Goal: Information Seeking & Learning: Learn about a topic

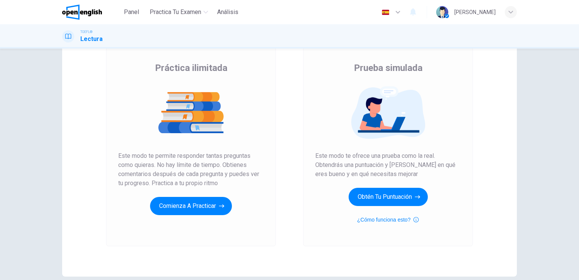
scroll to position [38, 0]
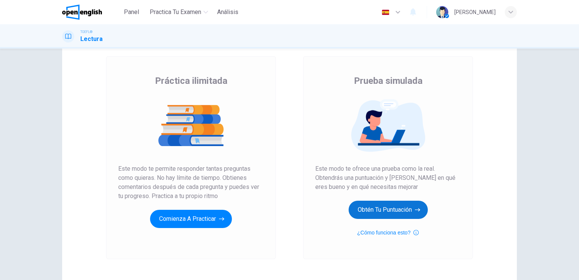
click at [404, 210] on button "Obtén tu puntuación" at bounding box center [388, 209] width 79 height 18
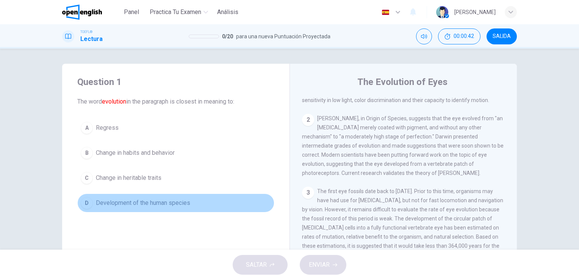
drag, startPoint x: 86, startPoint y: 205, endPoint x: 140, endPoint y: 208, distance: 53.5
click at [87, 204] on div "D" at bounding box center [87, 203] width 12 height 12
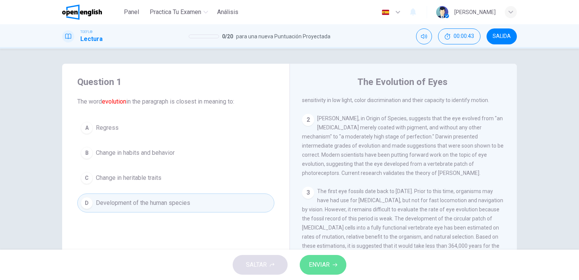
click at [323, 269] on span "ENVIAR" at bounding box center [319, 264] width 21 height 11
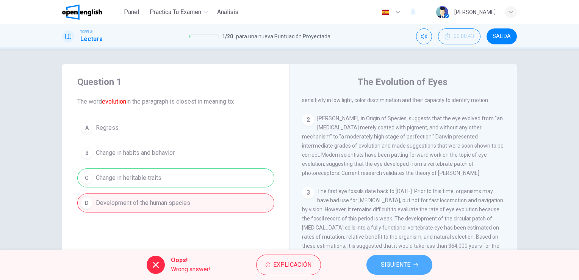
click at [401, 263] on span "SIGUIENTE" at bounding box center [396, 264] width 30 height 11
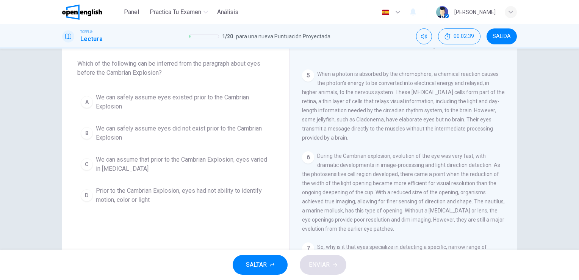
scroll to position [341, 0]
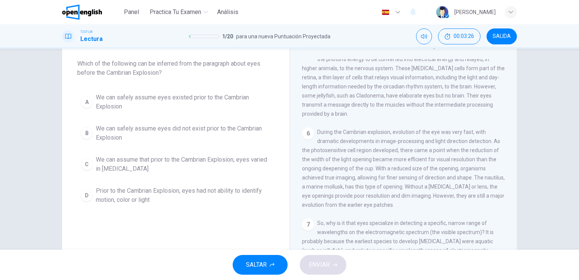
click at [88, 164] on div "C" at bounding box center [87, 164] width 12 height 12
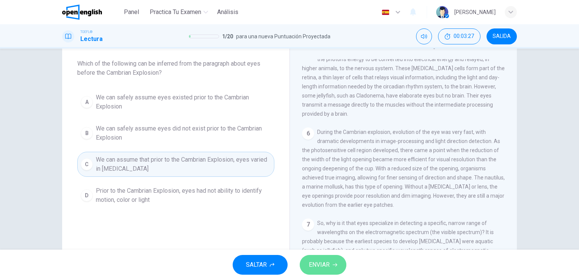
click at [321, 266] on span "ENVIAR" at bounding box center [319, 264] width 21 height 11
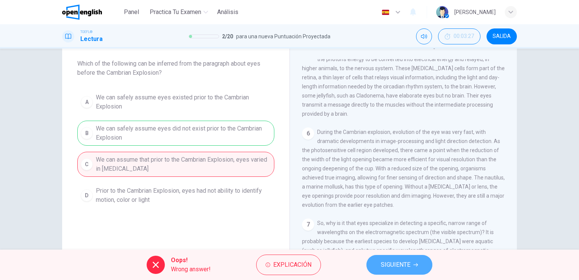
click at [405, 268] on span "SIGUIENTE" at bounding box center [396, 264] width 30 height 11
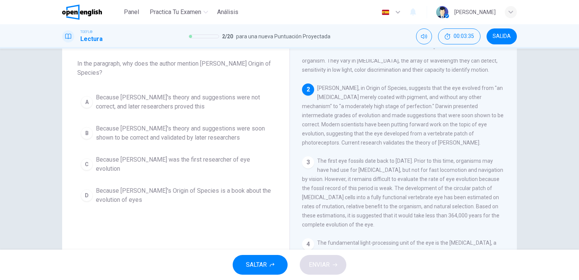
scroll to position [18, 0]
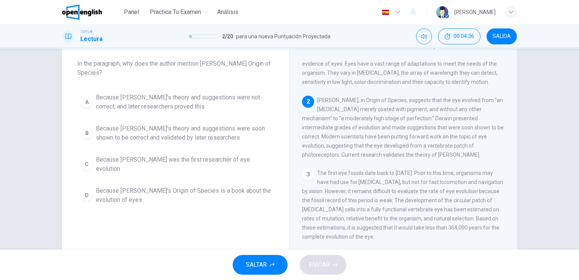
click at [87, 192] on div "D" at bounding box center [87, 195] width 12 height 12
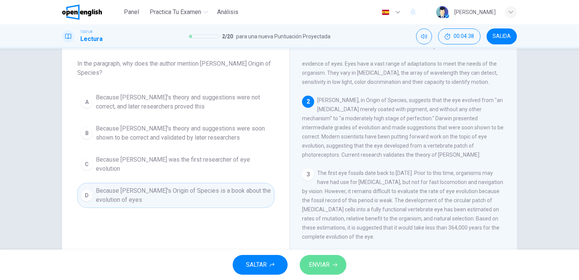
click at [309, 263] on span "ENVIAR" at bounding box center [319, 264] width 21 height 11
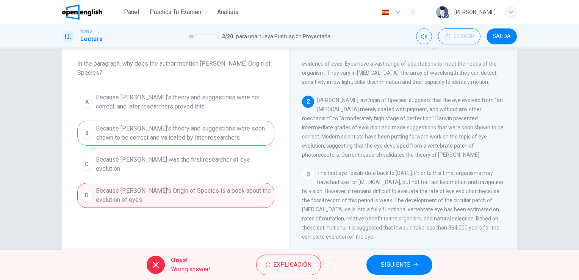
click at [384, 268] on span "SIGUIENTE" at bounding box center [396, 264] width 30 height 11
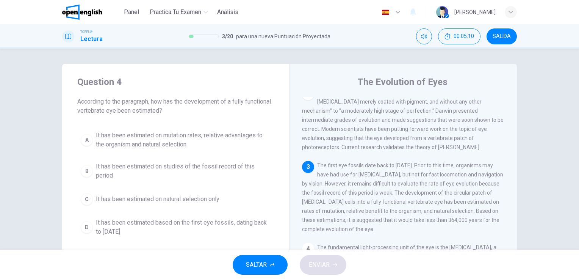
scroll to position [38, 0]
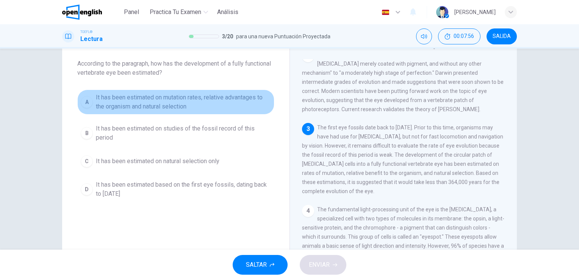
drag, startPoint x: 170, startPoint y: 102, endPoint x: 197, endPoint y: 122, distance: 34.3
click at [171, 102] on span "It has been estimated on mutation rates, relative advantages to the organism an…" at bounding box center [183, 102] width 175 height 18
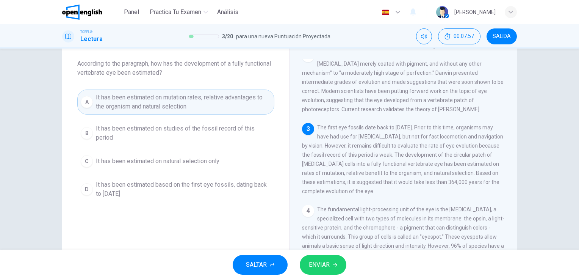
click at [324, 265] on span "ENVIAR" at bounding box center [319, 264] width 21 height 11
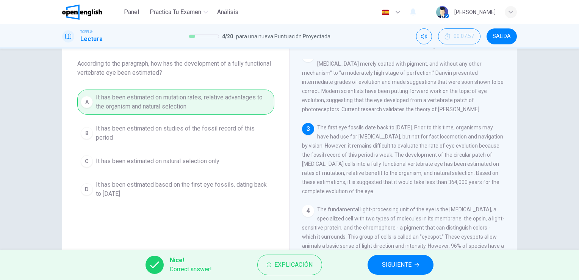
click at [402, 262] on span "SIGUIENTE" at bounding box center [397, 264] width 30 height 11
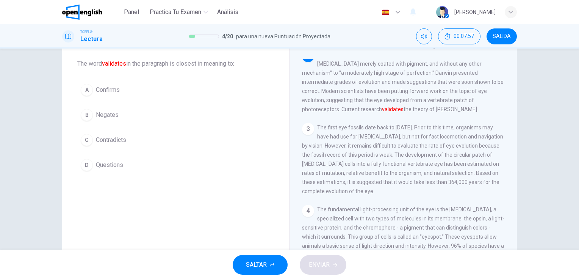
scroll to position [56, 0]
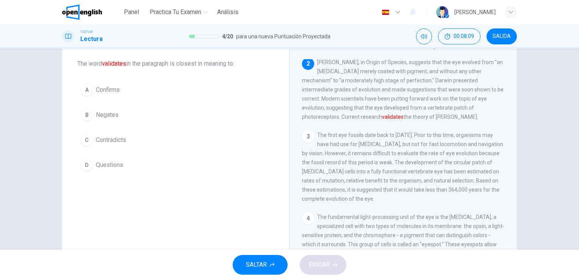
click at [105, 91] on span "Confirms" at bounding box center [108, 89] width 24 height 9
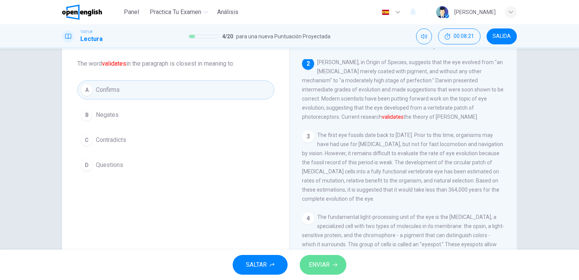
click at [328, 266] on span "ENVIAR" at bounding box center [319, 264] width 21 height 11
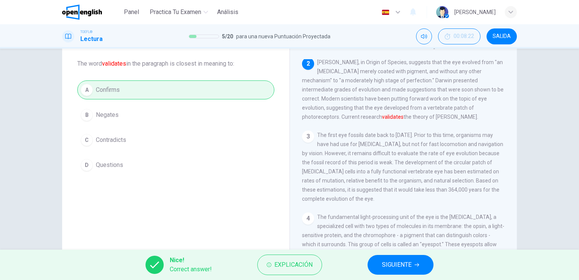
click at [385, 267] on span "SIGUIENTE" at bounding box center [397, 264] width 30 height 11
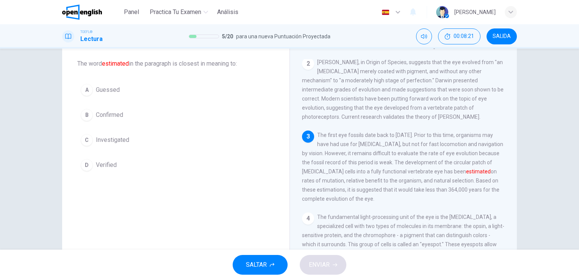
scroll to position [64, 0]
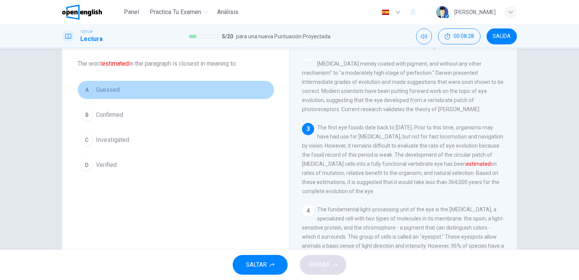
click at [102, 94] on span "Guessed" at bounding box center [108, 89] width 24 height 9
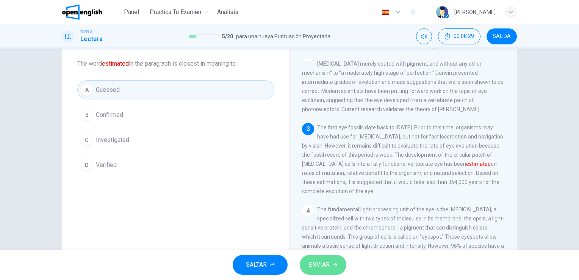
click at [332, 266] on button "ENVIAR" at bounding box center [323, 265] width 47 height 20
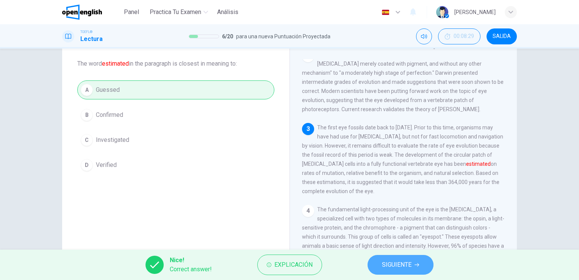
click at [398, 271] on button "SIGUIENTE" at bounding box center [401, 265] width 66 height 20
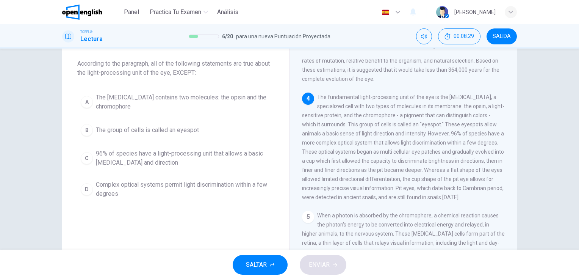
scroll to position [186, 0]
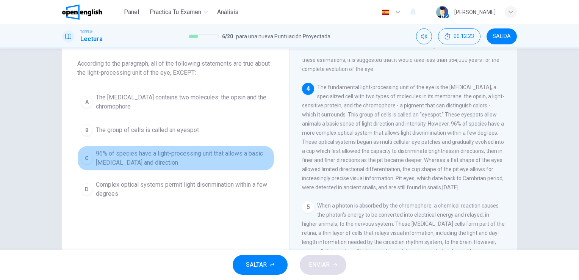
click at [156, 160] on span "96% of species have a light-processing unit that allows a basic [MEDICAL_DATA] …" at bounding box center [183, 158] width 175 height 18
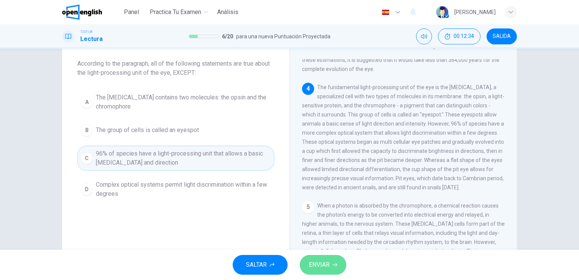
click at [337, 267] on button "ENVIAR" at bounding box center [323, 265] width 47 height 20
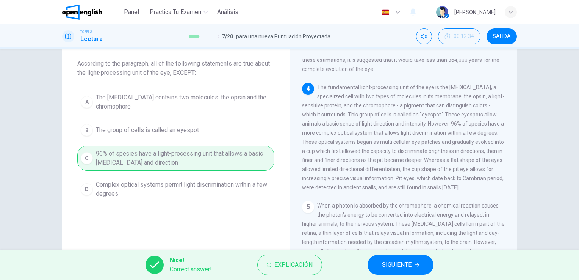
click at [386, 266] on span "SIGUIENTE" at bounding box center [397, 264] width 30 height 11
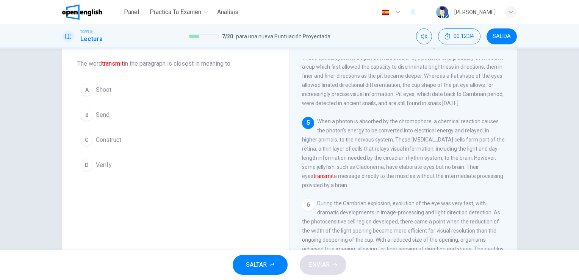
scroll to position [270, 0]
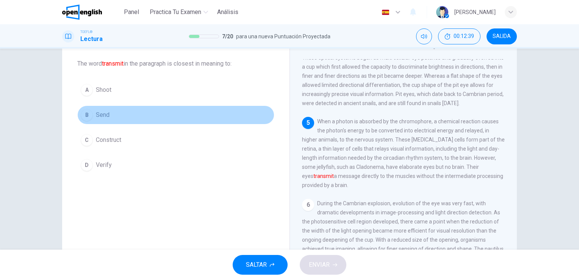
click at [96, 115] on span "Send" at bounding box center [103, 114] width 14 height 9
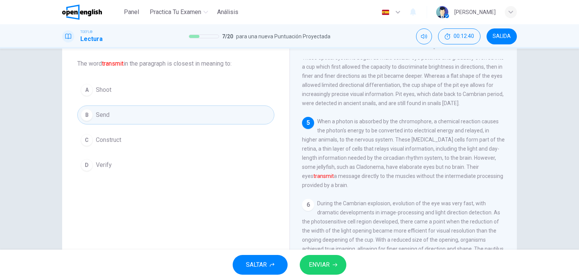
click at [321, 265] on span "ENVIAR" at bounding box center [319, 264] width 21 height 11
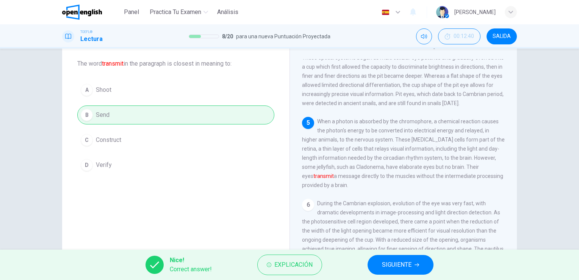
click at [396, 265] on span "SIGUIENTE" at bounding box center [397, 264] width 30 height 11
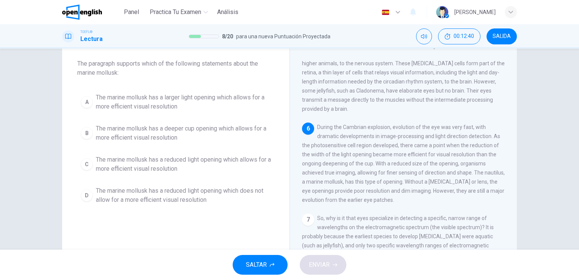
scroll to position [362, 0]
click at [406, 199] on div "6 During the Cambrian explosion, evolution of the eye was very fast, with drama…" at bounding box center [403, 163] width 203 height 82
click at [167, 165] on span "The marine mollusk has a reduced light opening which allows for a more efficien…" at bounding box center [183, 164] width 175 height 18
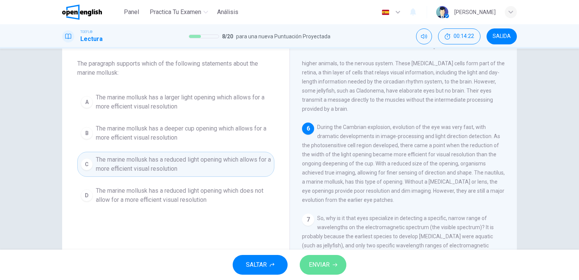
click at [327, 268] on span "ENVIAR" at bounding box center [319, 264] width 21 height 11
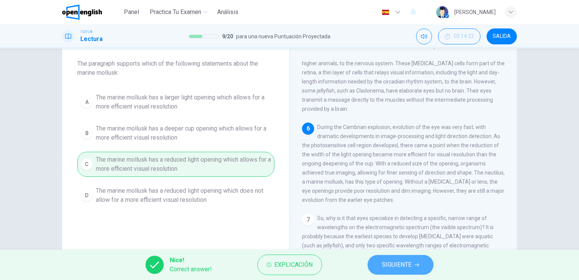
click at [382, 260] on span "SIGUIENTE" at bounding box center [397, 264] width 30 height 11
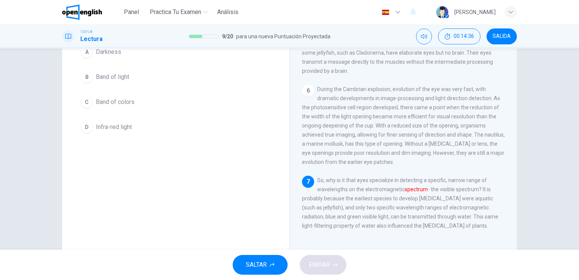
scroll to position [92, 0]
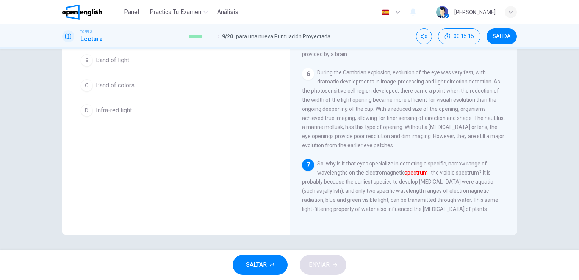
click at [461, 211] on span "So, why is it that eyes specialize in detecting a specific, narrow range of wav…" at bounding box center [400, 186] width 196 height 52
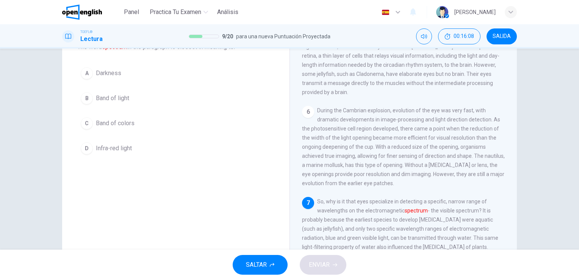
scroll to position [17, 0]
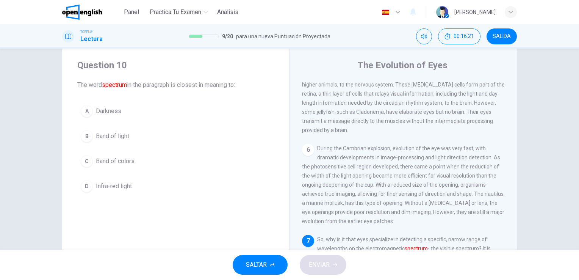
click at [112, 186] on span "Infra-red light" at bounding box center [114, 186] width 36 height 9
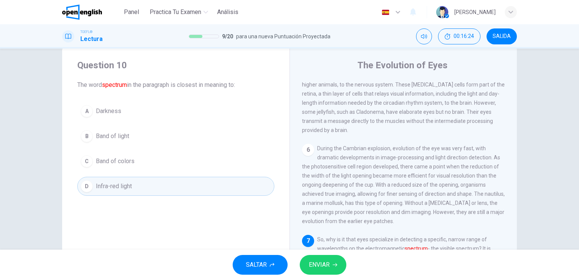
click at [328, 265] on span "ENVIAR" at bounding box center [319, 264] width 21 height 11
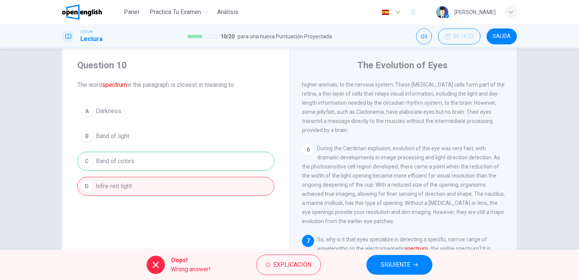
click at [130, 159] on div "A Darkness B Band of light C Band of colors D Infra-red light" at bounding box center [175, 149] width 197 height 94
click at [397, 263] on span "SIGUIENTE" at bounding box center [396, 264] width 30 height 11
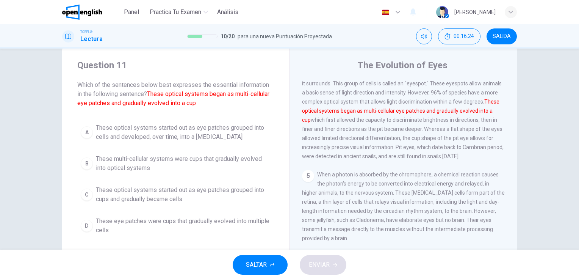
scroll to position [215, 0]
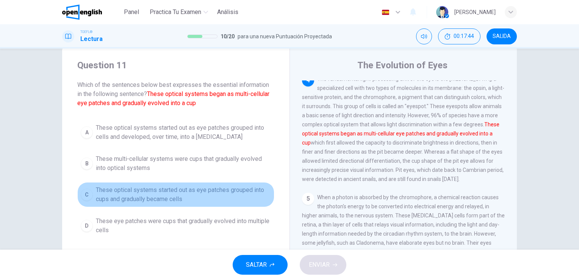
click at [155, 200] on span "These optical systems started out as eye patches grouped into cups and graduall…" at bounding box center [183, 194] width 175 height 18
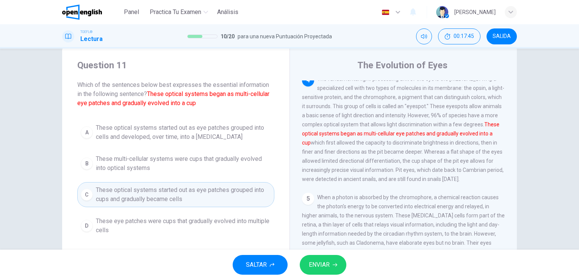
click at [325, 261] on span "ENVIAR" at bounding box center [319, 264] width 21 height 11
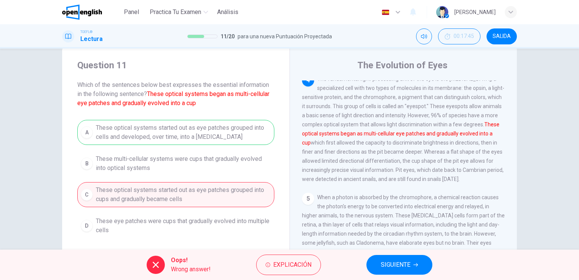
click at [379, 265] on button "SIGUIENTE" at bounding box center [399, 265] width 66 height 20
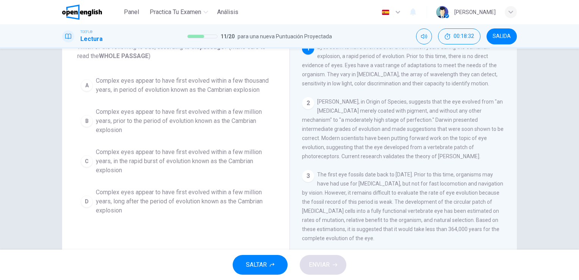
scroll to position [17, 0]
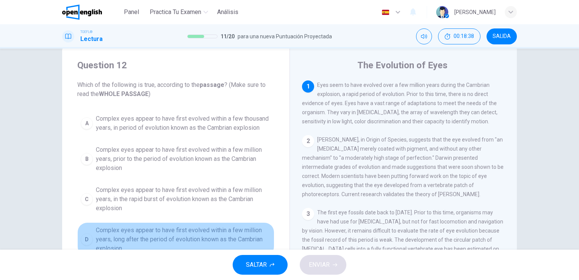
click at [186, 240] on span "Complex eyes appear to have first evolved within a few million years, long afte…" at bounding box center [183, 238] width 175 height 27
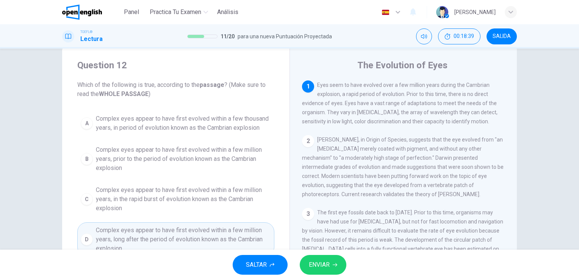
click at [324, 266] on span "ENVIAR" at bounding box center [319, 264] width 21 height 11
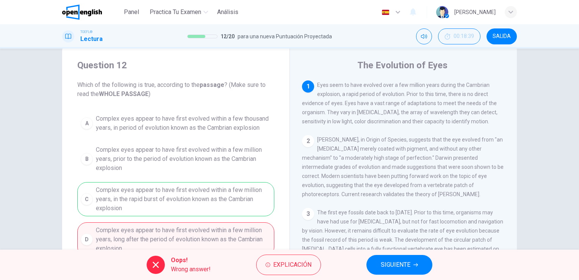
click at [390, 263] on span "SIGUIENTE" at bounding box center [396, 264] width 30 height 11
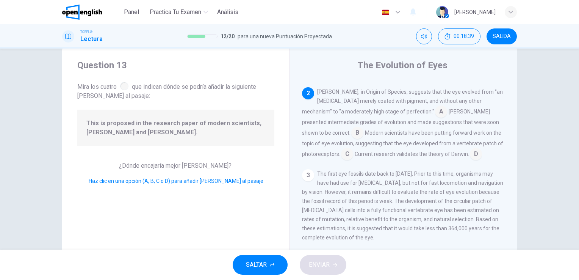
scroll to position [56, 0]
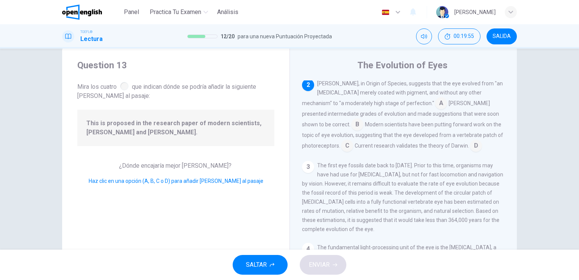
click at [158, 183] on span "Haz clic en una opción (A, B, C o D) para añadir [PERSON_NAME] al pasaje" at bounding box center [176, 181] width 175 height 6
click at [108, 124] on span "This is proposed in the research paper of modern scientists, [PERSON_NAME] and …" at bounding box center [175, 128] width 179 height 18
click at [121, 88] on div at bounding box center [124, 86] width 8 height 8
click at [470, 150] on input at bounding box center [476, 146] width 12 height 12
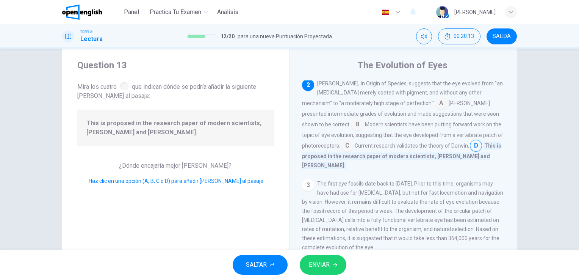
click at [326, 263] on span "ENVIAR" at bounding box center [319, 264] width 21 height 11
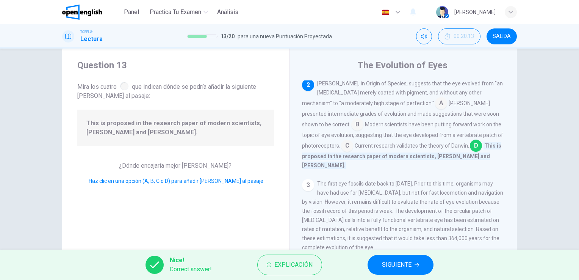
click at [411, 263] on span "SIGUIENTE" at bounding box center [397, 264] width 30 height 11
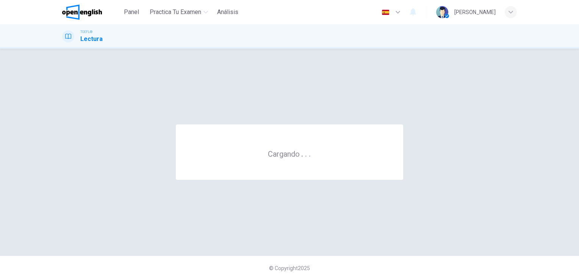
scroll to position [0, 0]
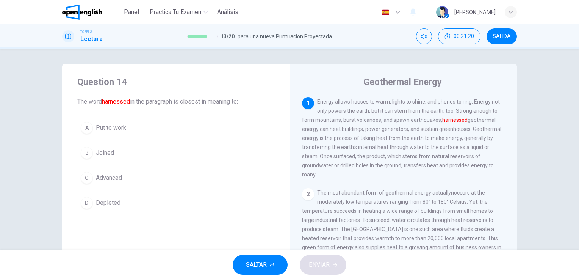
click at [118, 132] on span "Put to work" at bounding box center [111, 127] width 30 height 9
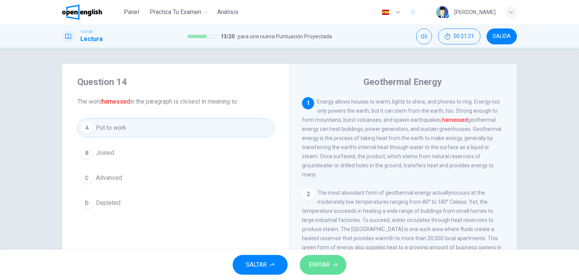
click at [332, 263] on button "ENVIAR" at bounding box center [323, 265] width 47 height 20
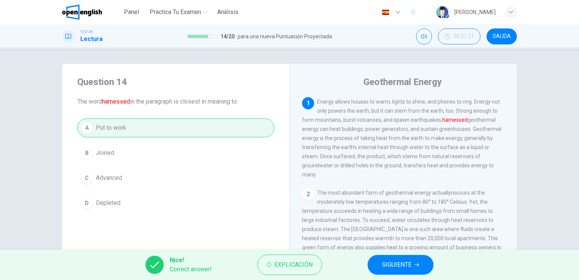
click at [409, 266] on span "SIGUIENTE" at bounding box center [397, 264] width 30 height 11
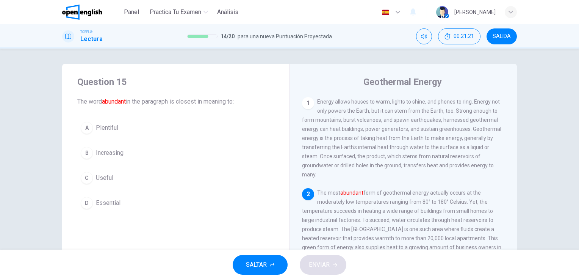
scroll to position [45, 0]
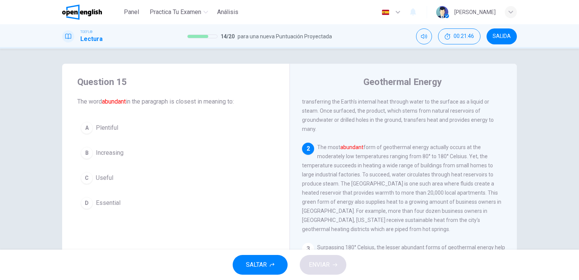
click at [110, 152] on span "Increasing" at bounding box center [110, 152] width 28 height 9
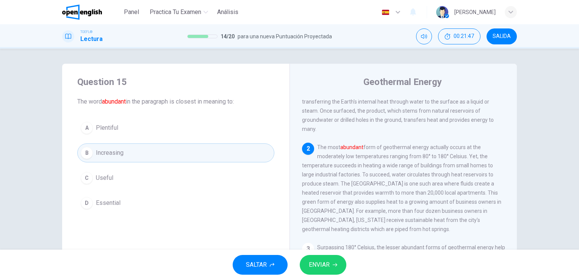
click at [327, 269] on span "ENVIAR" at bounding box center [319, 264] width 21 height 11
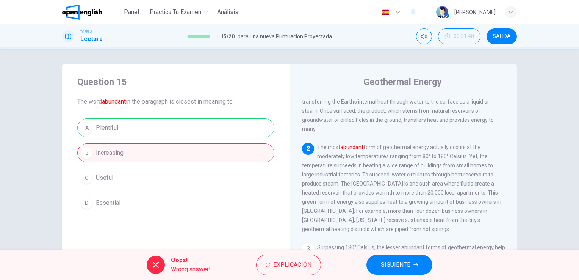
click at [385, 263] on span "SIGUIENTE" at bounding box center [396, 264] width 30 height 11
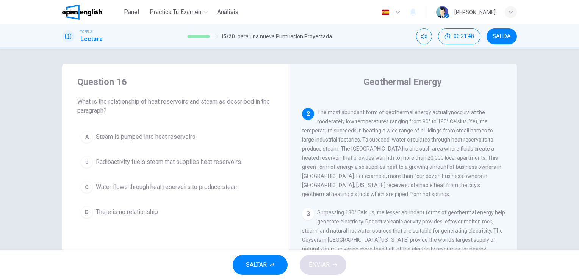
scroll to position [94, 0]
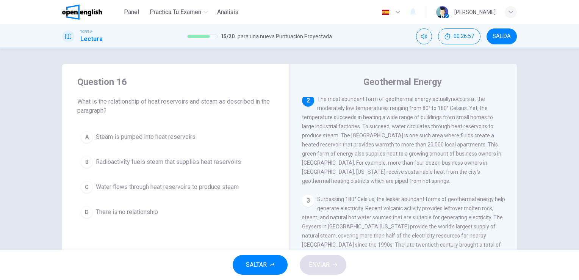
click at [189, 190] on span "Water flows through heat reservoirs to produce steam" at bounding box center [167, 186] width 143 height 9
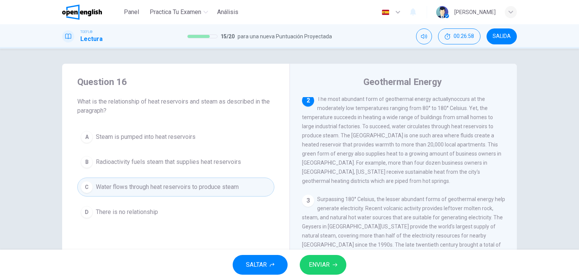
click at [330, 269] on button "ENVIAR" at bounding box center [323, 265] width 47 height 20
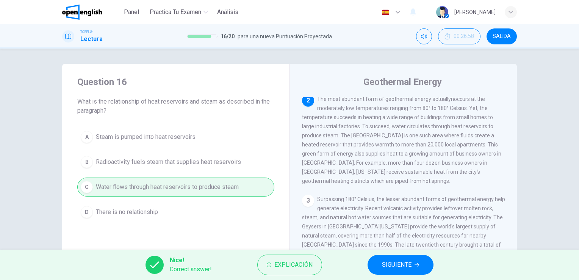
click at [391, 264] on span "SIGUIENTE" at bounding box center [397, 264] width 30 height 11
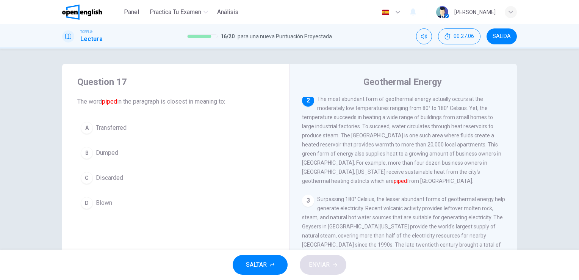
click at [108, 205] on span "Blown" at bounding box center [104, 202] width 16 height 9
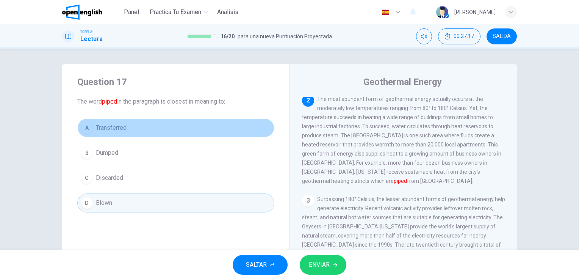
click at [109, 129] on span "Transferred" at bounding box center [111, 127] width 31 height 9
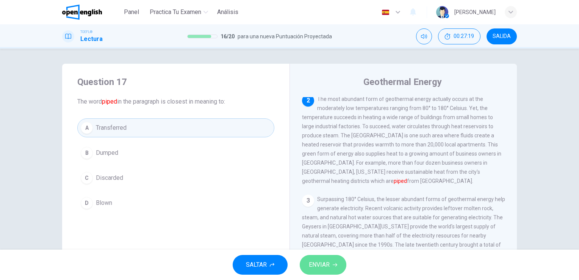
click at [330, 269] on button "ENVIAR" at bounding box center [323, 265] width 47 height 20
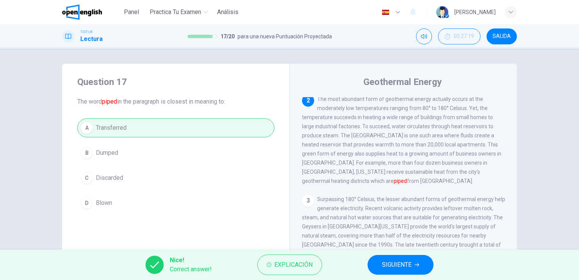
click at [384, 265] on span "SIGUIENTE" at bounding box center [397, 264] width 30 height 11
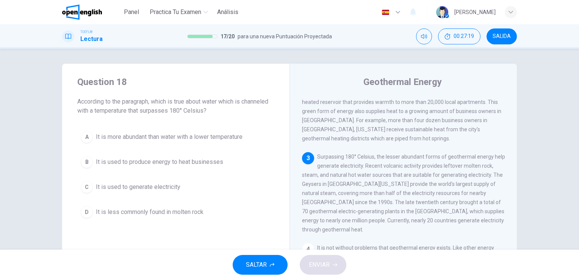
scroll to position [139, 0]
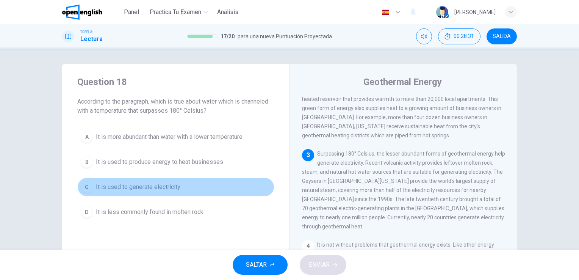
click at [172, 190] on span "It is used to generate electricity" at bounding box center [138, 186] width 85 height 9
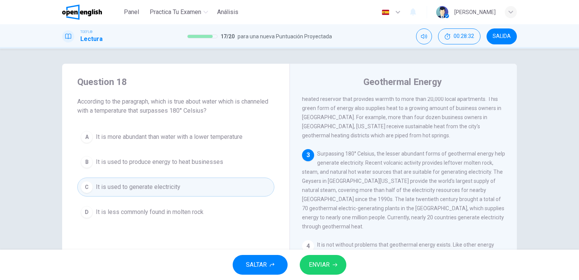
click at [324, 265] on span "ENVIAR" at bounding box center [319, 264] width 21 height 11
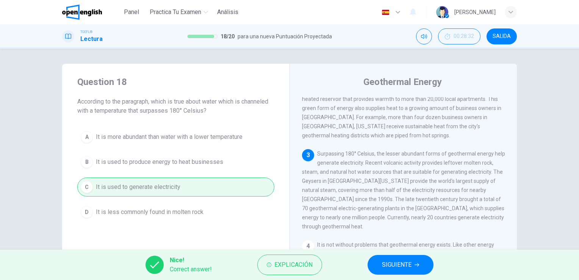
click at [382, 269] on span "SIGUIENTE" at bounding box center [397, 264] width 30 height 11
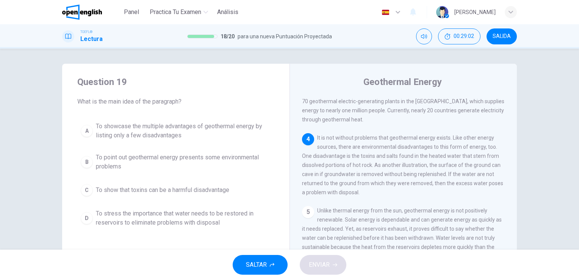
scroll to position [252, 0]
click at [160, 217] on span "To stress the importance that water needs to be restored in reservoirs to elimi…" at bounding box center [183, 218] width 175 height 18
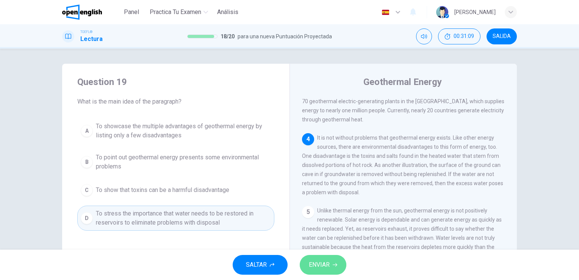
click at [323, 266] on span "ENVIAR" at bounding box center [319, 264] width 21 height 11
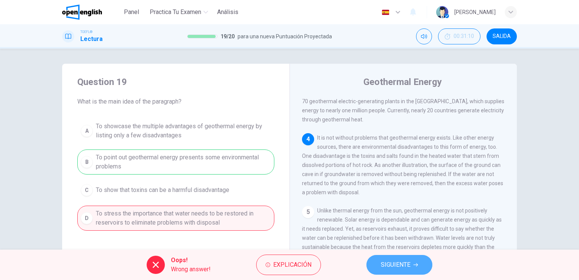
click at [399, 264] on span "SIGUIENTE" at bounding box center [396, 264] width 30 height 11
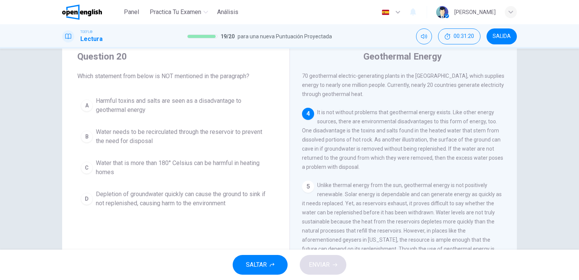
scroll to position [38, 0]
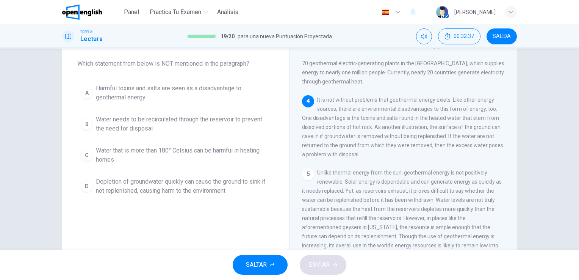
click at [191, 183] on span "Depletion of groundwater quickly can cause the ground to sink if not replenishe…" at bounding box center [183, 186] width 175 height 18
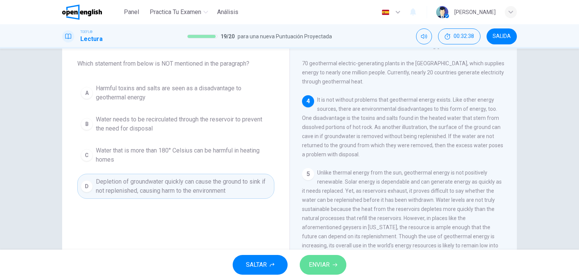
click at [315, 257] on button "ENVIAR" at bounding box center [323, 265] width 47 height 20
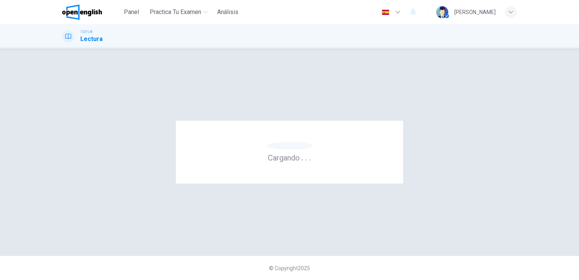
scroll to position [0, 0]
